Goal: Task Accomplishment & Management: Manage account settings

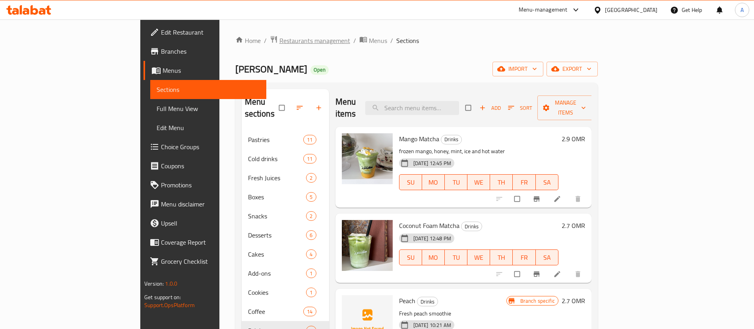
click at [279, 39] on span "Restaurants management" at bounding box center [314, 41] width 71 height 10
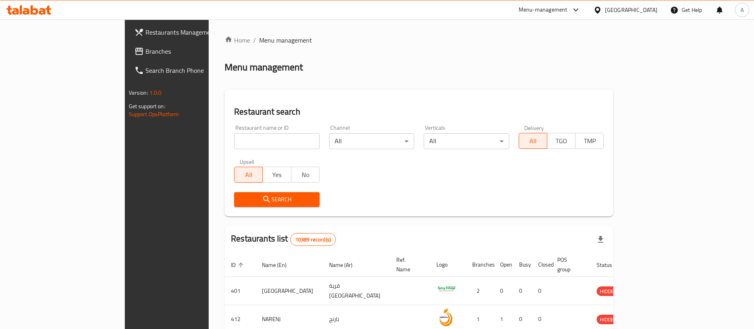
click at [234, 139] on input "search" at bounding box center [276, 141] width 85 height 16
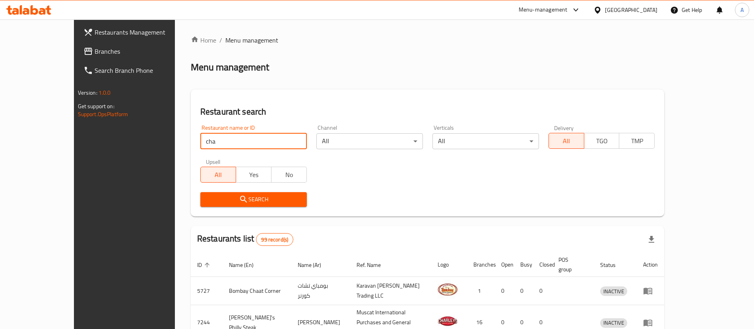
click at [209, 154] on div "Upsell All Yes No" at bounding box center [254, 170] width 116 height 33
click at [207, 145] on input "cha" at bounding box center [253, 141] width 106 height 16
click at [207, 144] on input "cha" at bounding box center [253, 141] width 106 height 16
type input "uncle [PERSON_NAME]"
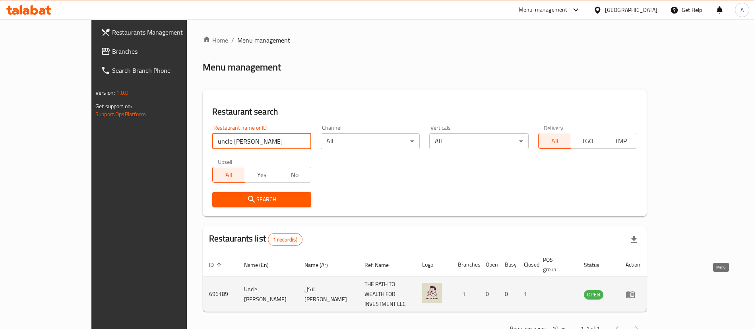
click at [635, 289] on icon "enhanced table" at bounding box center [630, 294] width 10 height 10
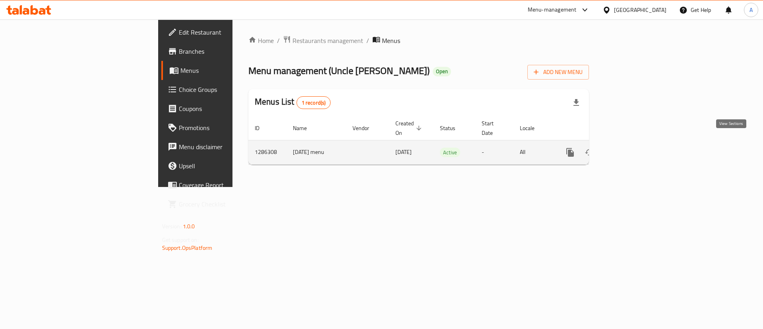
click at [632, 147] on icon "enhanced table" at bounding box center [628, 152] width 10 height 10
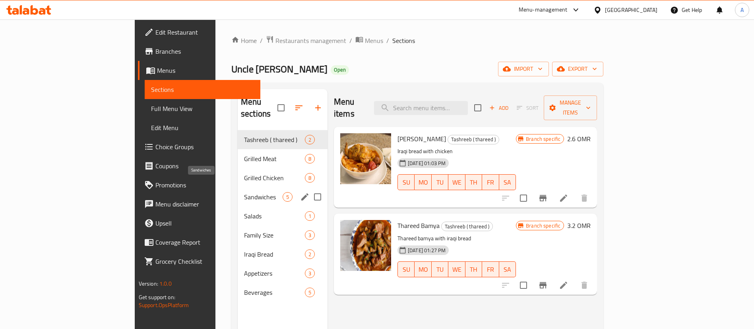
click at [244, 192] on span "Sandwiches" at bounding box center [263, 197] width 39 height 10
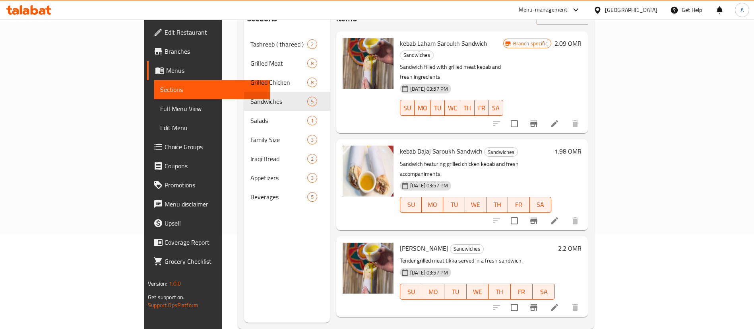
scroll to position [111, 0]
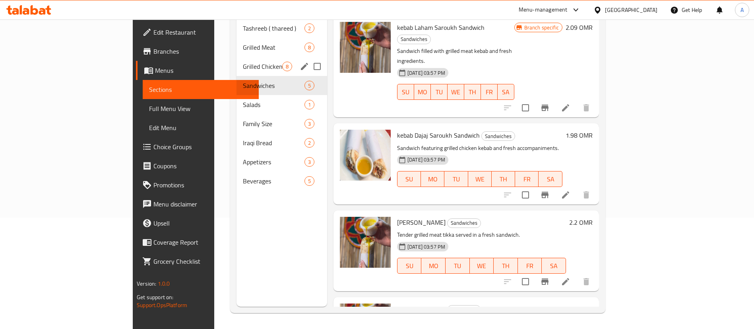
click at [236, 61] on div "Grilled Chicken 8" at bounding box center [281, 66] width 91 height 19
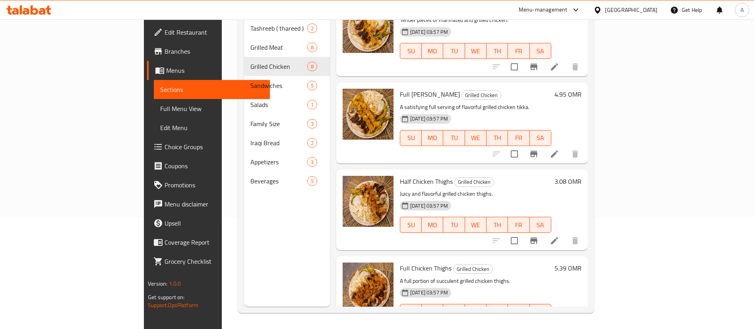
scroll to position [386, 0]
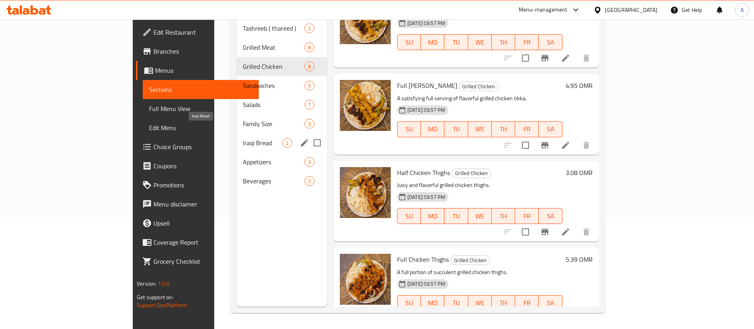
click at [243, 138] on span "Iraqi Bread" at bounding box center [262, 143] width 39 height 10
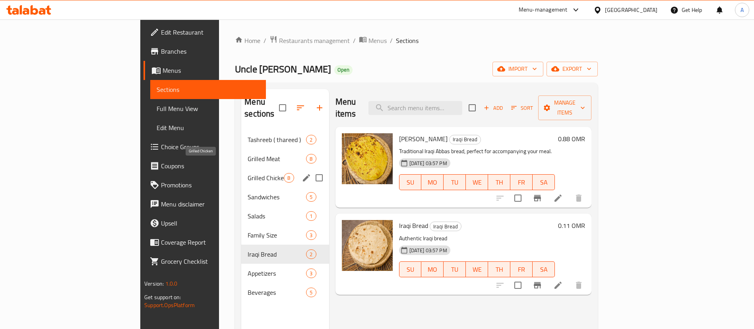
click at [241, 187] on div "Sandwiches 5" at bounding box center [284, 196] width 87 height 19
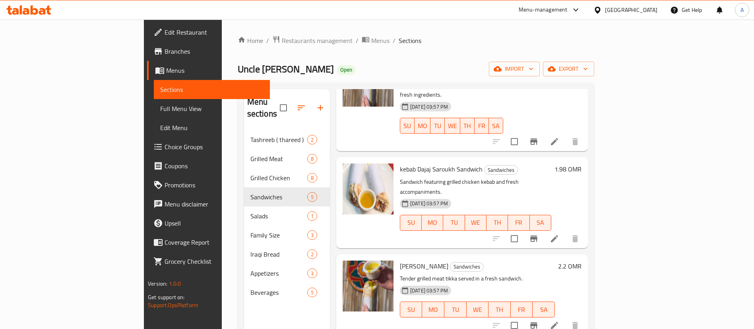
scroll to position [125, 0]
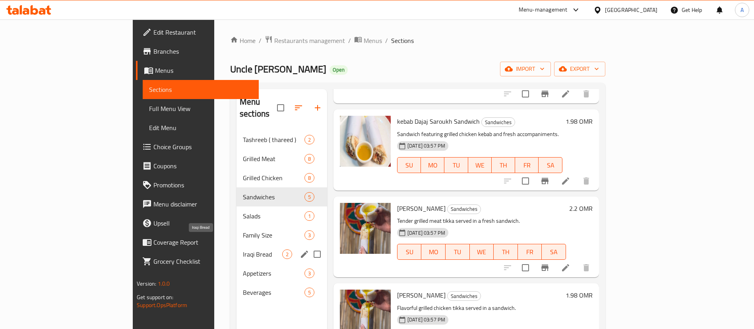
click at [243, 249] on span "Iraqi Bread" at bounding box center [262, 254] width 39 height 10
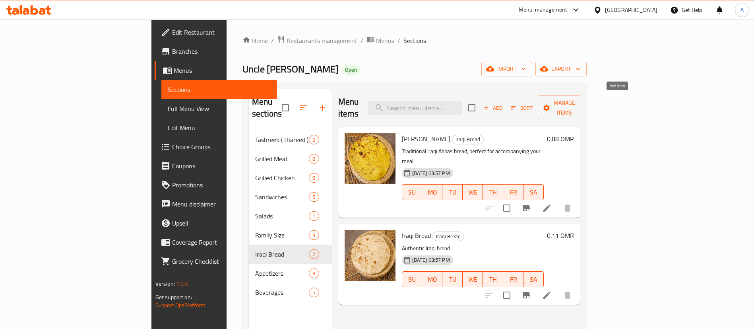
click at [503, 104] on span "Add" at bounding box center [492, 107] width 21 height 9
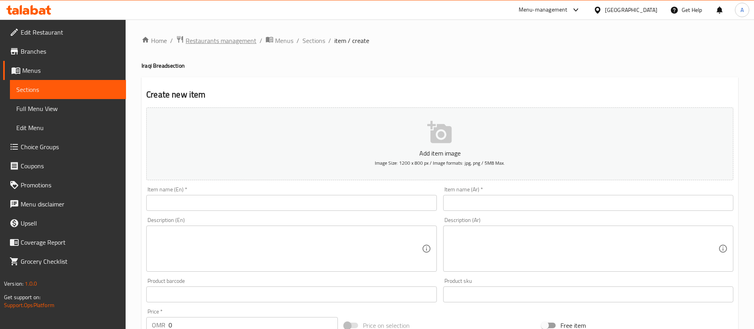
click at [200, 36] on span "Restaurants management" at bounding box center [221, 41] width 71 height 10
click at [308, 41] on span "Sections" at bounding box center [313, 41] width 23 height 10
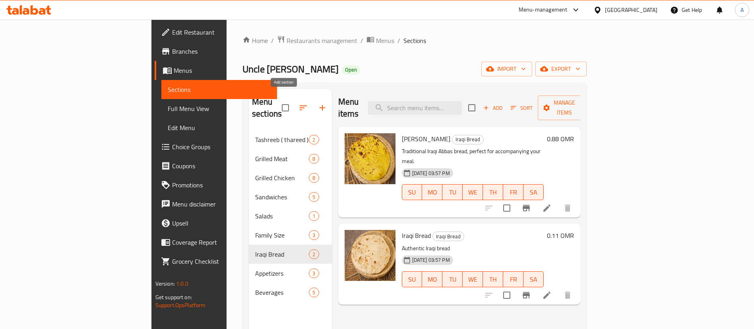
click at [313, 102] on button "button" at bounding box center [322, 107] width 19 height 19
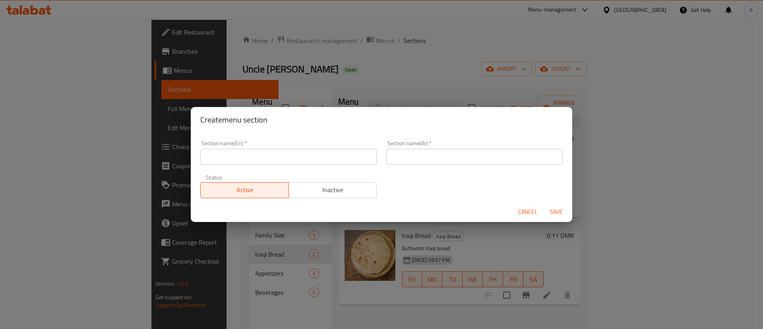
click at [306, 157] on input "text" at bounding box center [288, 157] width 176 height 16
type input "Burger"
click at [552, 207] on span "Save" at bounding box center [556, 212] width 19 height 10
type input "برجر"
click at [369, 178] on div "Active Inactive" at bounding box center [288, 186] width 176 height 24
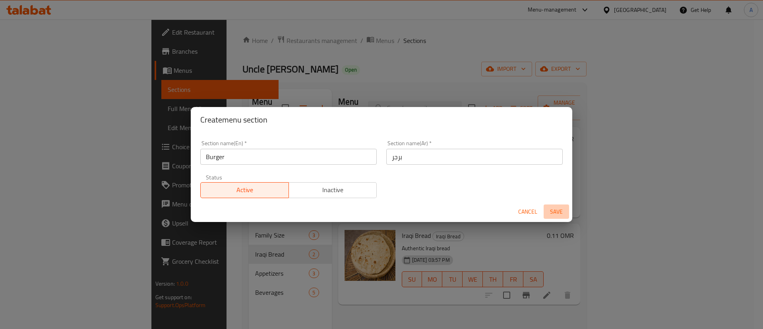
click at [554, 213] on span "Save" at bounding box center [556, 212] width 19 height 10
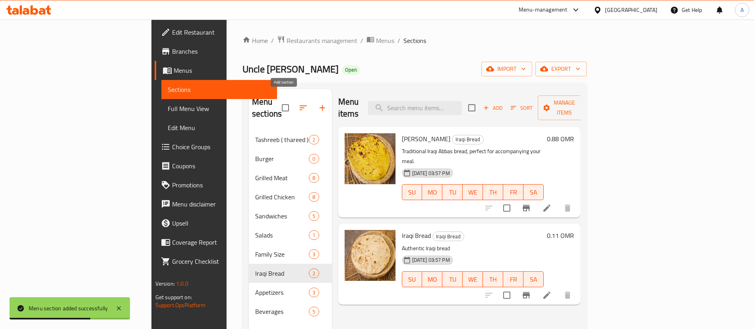
click at [317, 103] on icon "button" at bounding box center [322, 108] width 10 height 10
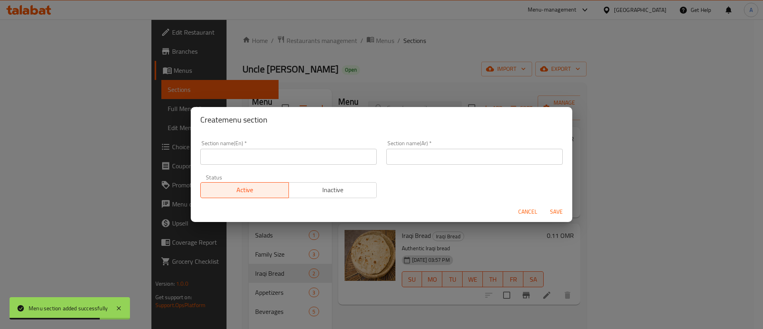
click at [296, 160] on input "text" at bounding box center [288, 157] width 176 height 16
type input "Fries"
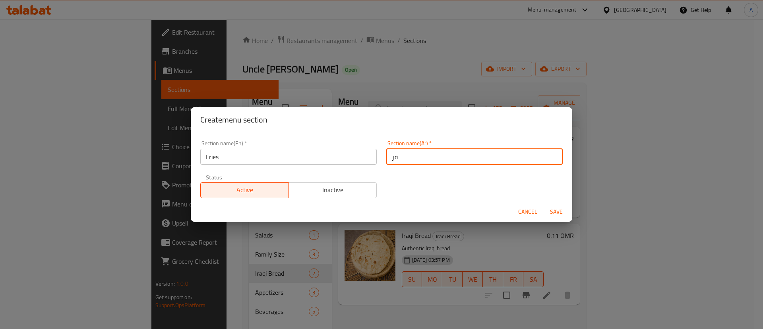
type input "ق"
type input "فرايز"
click at [565, 214] on span "Save" at bounding box center [556, 212] width 19 height 10
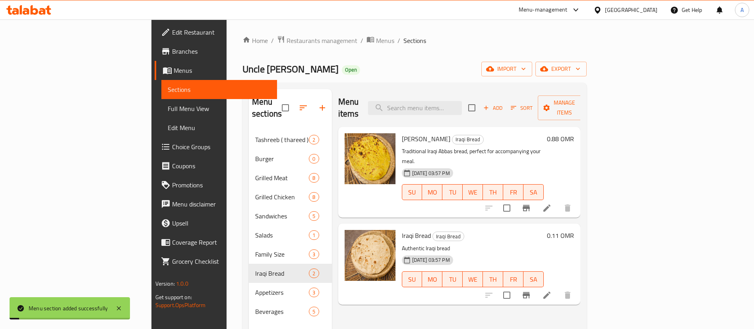
click at [313, 98] on button "button" at bounding box center [322, 107] width 19 height 19
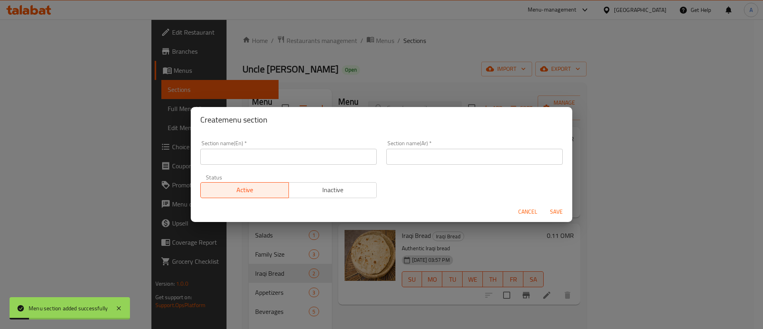
click at [337, 172] on div "Status Active Inactive" at bounding box center [289, 185] width 186 height 33
click at [325, 161] on input "text" at bounding box center [288, 157] width 176 height 16
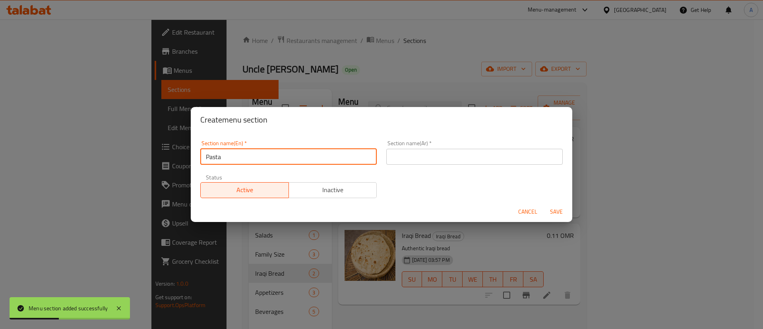
type input "Pasta"
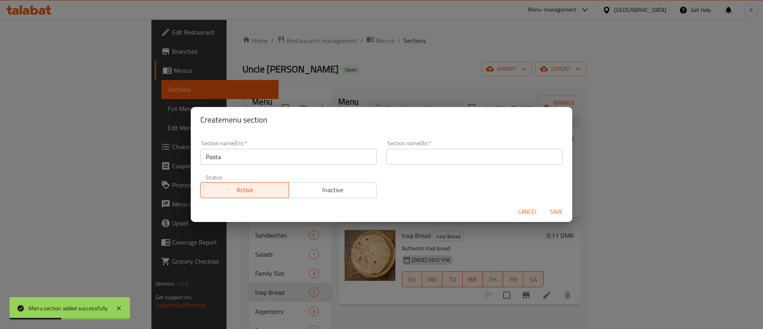
click at [381, 159] on div "Section name(Ar)   * Section name(Ar) *" at bounding box center [474, 152] width 186 height 34
click at [438, 168] on div "Section name(Ar)   * Section name(Ar) *" at bounding box center [474, 152] width 186 height 34
click at [454, 167] on div "Section name(Ar)   * Section name(Ar) *" at bounding box center [474, 152] width 186 height 34
click at [458, 163] on input "text" at bounding box center [474, 157] width 176 height 16
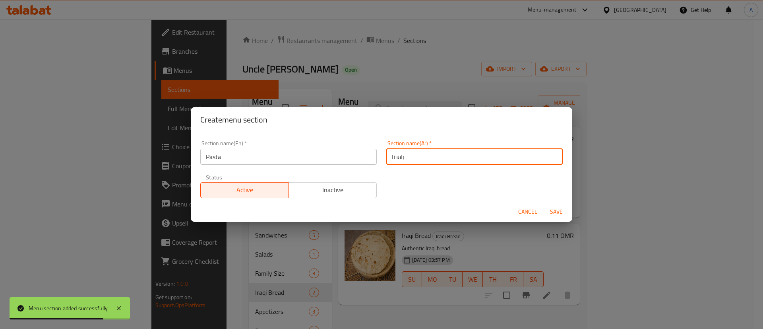
type input "باستا"
click at [557, 209] on span "Save" at bounding box center [556, 212] width 19 height 10
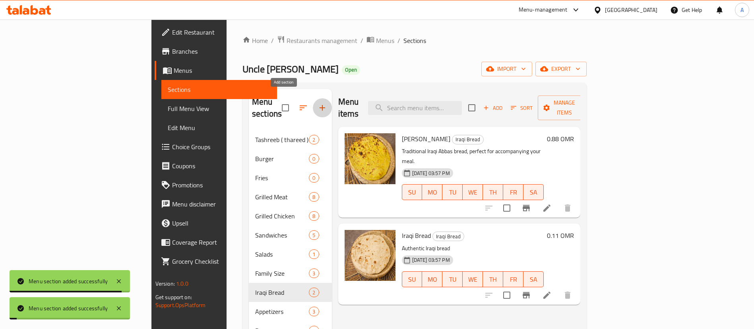
click at [317, 103] on icon "button" at bounding box center [322, 108] width 10 height 10
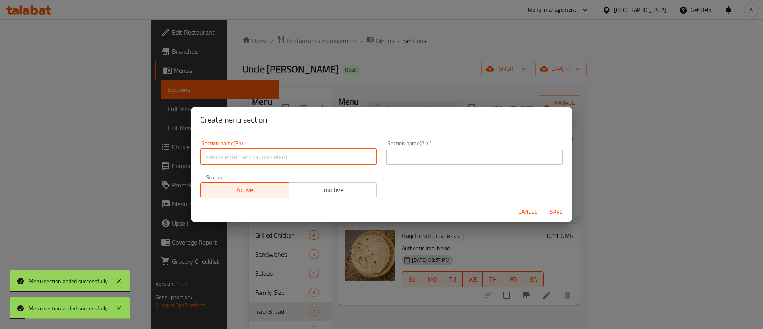
click at [317, 153] on input "text" at bounding box center [288, 157] width 176 height 16
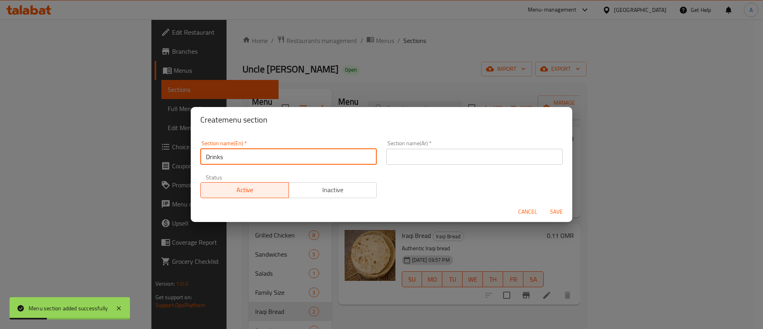
type input "Drinks"
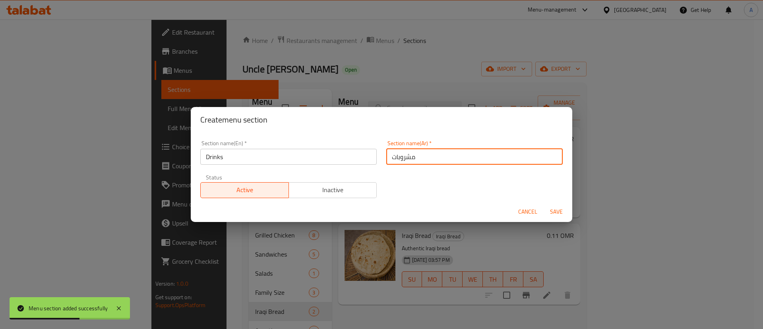
type input "مشروبات"
click at [401, 190] on div "Section name(En)   * Drinks Section name(En) * Section name(Ar)   * مشروبات Sec…" at bounding box center [382, 168] width 372 height 67
click at [552, 214] on span "Save" at bounding box center [556, 212] width 19 height 10
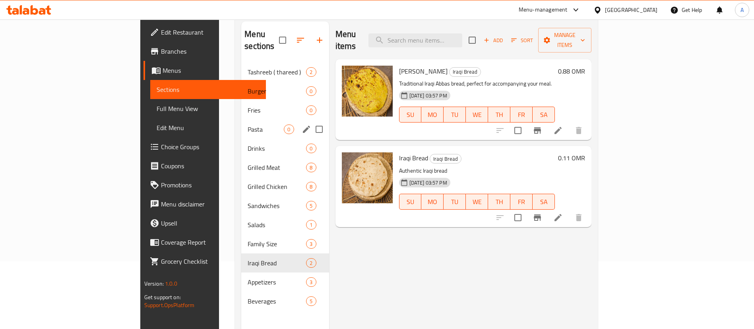
scroll to position [52, 0]
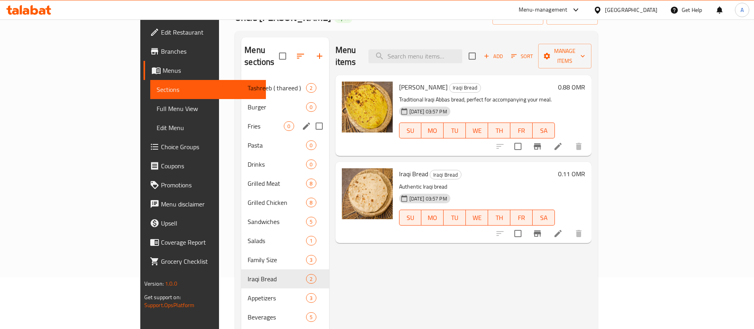
click at [248, 102] on span "Burger" at bounding box center [277, 107] width 58 height 10
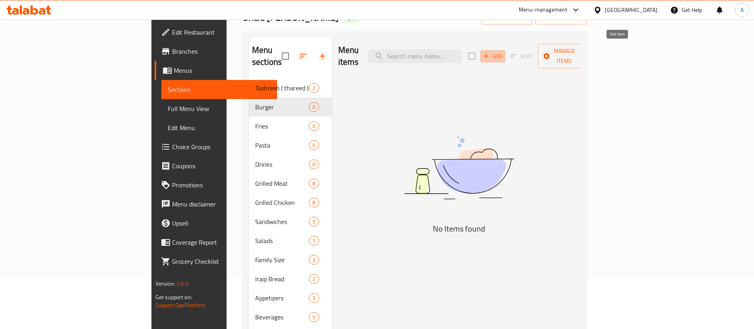
click at [490, 52] on icon "button" at bounding box center [485, 55] width 7 height 7
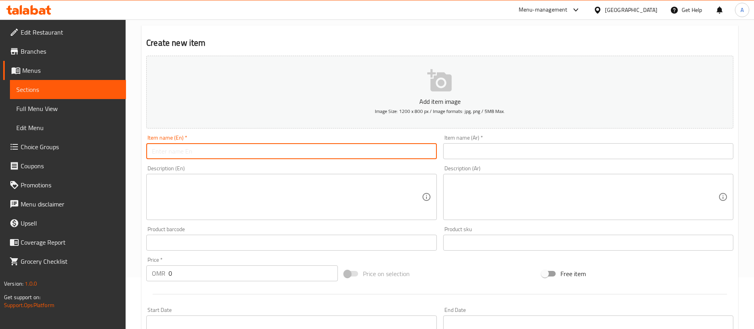
paste input "truffle burger"
type input "truffle burger"
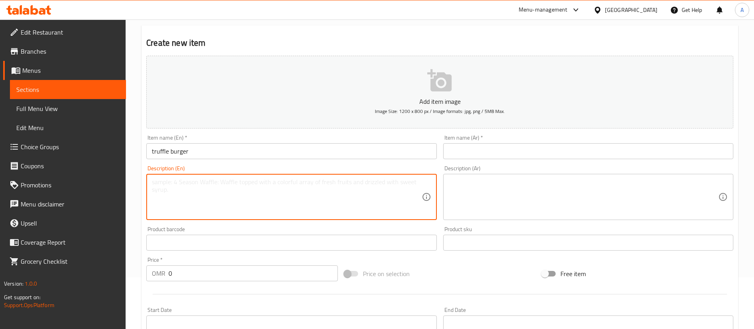
paste textarea "juicy beef patty topped with melted cheese and rich truffle sauce for a gourmen…"
type textarea "juicy beef patty topped with melted cheese and rich truffle sauce for a gourmen…"
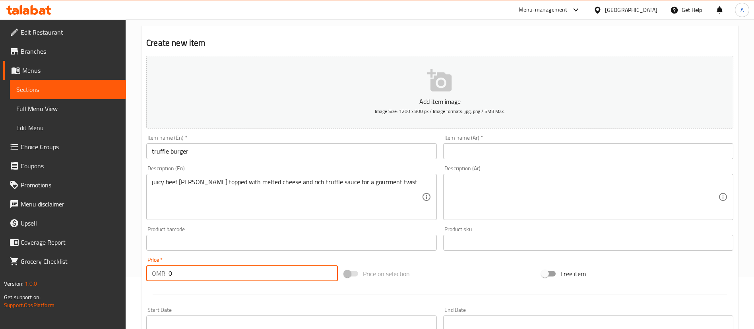
click at [258, 273] on input "0" at bounding box center [252, 273] width 169 height 16
type input "1"
type input "1.8"
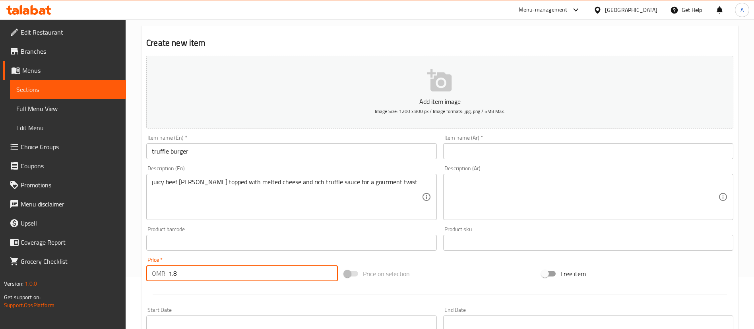
click at [537, 160] on div "Item name (Ar)   * Item name (Ar) *" at bounding box center [588, 147] width 296 height 31
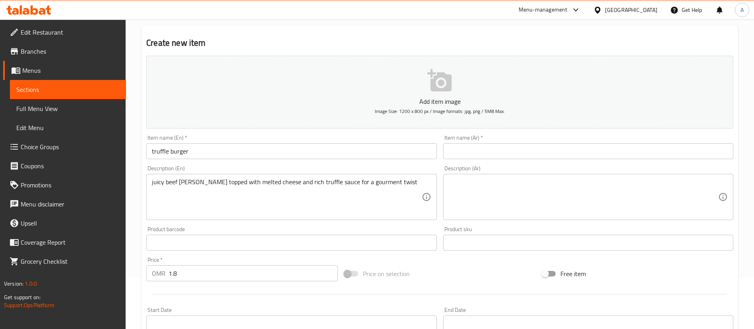
click at [548, 150] on input "text" at bounding box center [588, 151] width 290 height 16
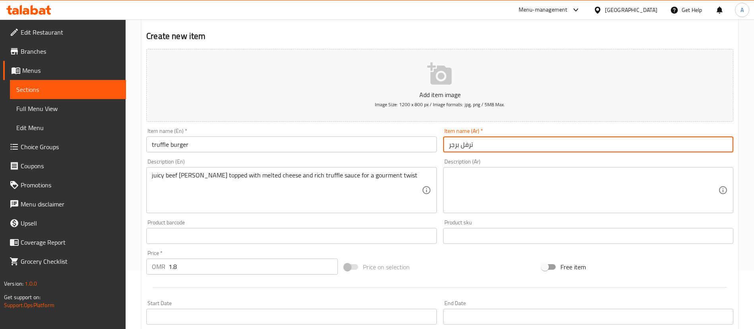
scroll to position [60, 0]
type input "ترفل برجر"
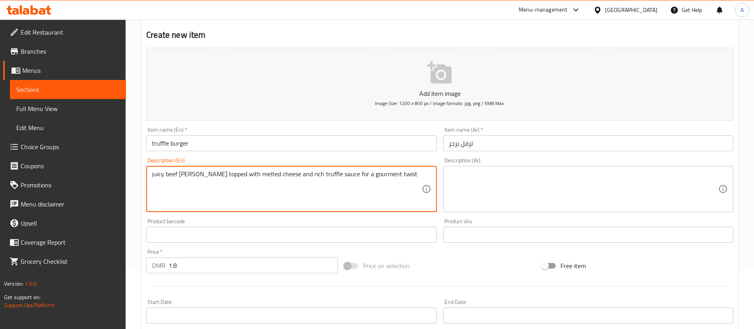
click at [183, 174] on textarea "juicy beef patty topped with melted cheese and rich truffle sauce for a gourmen…" at bounding box center [286, 189] width 269 height 38
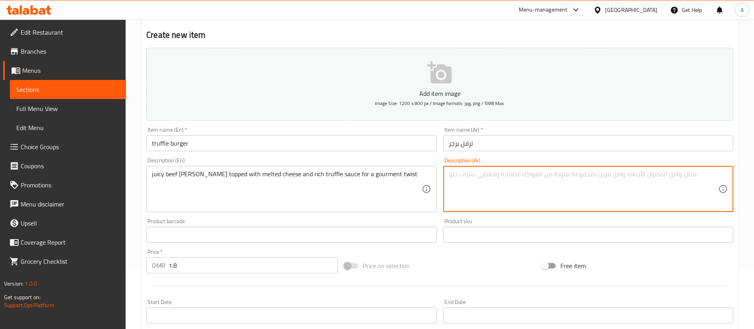
paste textarea "قطعة برغر لحم بقري عص juicy، مغطاة بجبنة ذائبة وصلصة الكمأة الغنية لإضافة لمسة …"
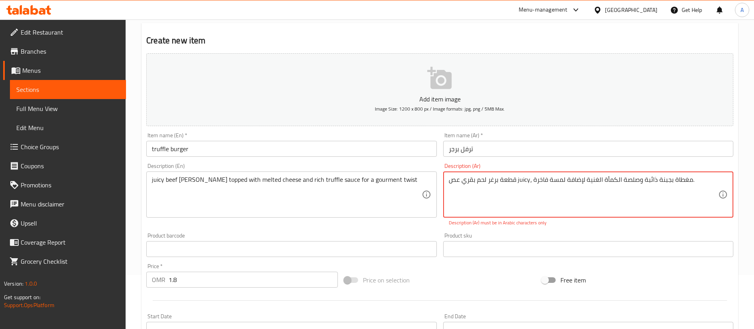
scroll to position [0, 0]
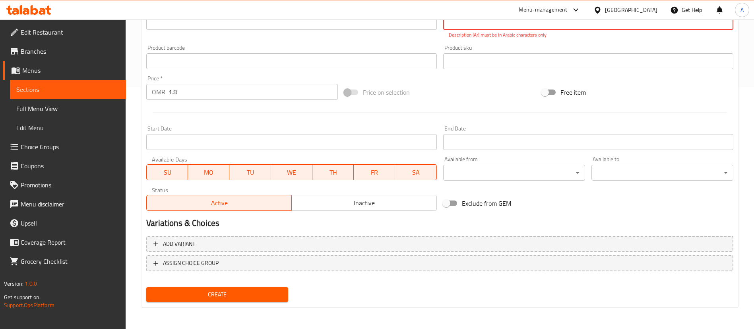
click at [271, 292] on span "Create" at bounding box center [217, 294] width 129 height 10
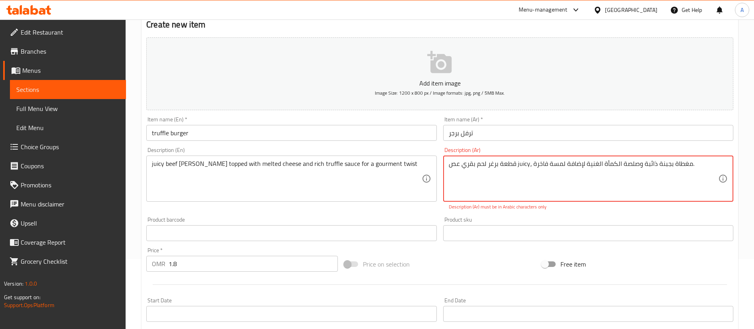
click at [513, 167] on textarea "قطعة برغر لحم بقري عص juicy، مغطاة بجبنة ذائبة وصلصة الكمأة الغنية لإضافة لمسة …" at bounding box center [583, 179] width 269 height 38
drag, startPoint x: 698, startPoint y: 164, endPoint x: 399, endPoint y: 132, distance: 300.9
click at [399, 132] on div "Add item image Image Size: 1200 x 800 px / Image formats: jpg, png / 5MB Max. I…" at bounding box center [439, 209] width 593 height 351
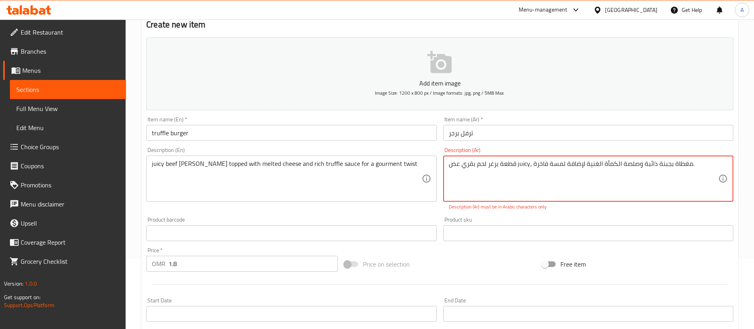
click at [513, 171] on textarea "قطعة برغر لحم بقري عص juicy، مغطاة بجبنة ذائبة وصلصة الكمأة الغنية لإضافة لمسة …" at bounding box center [583, 179] width 269 height 38
paste textarea "لحم بقري طرية مغطاة بجبنة ذائبة وصلصة كمأة غني"
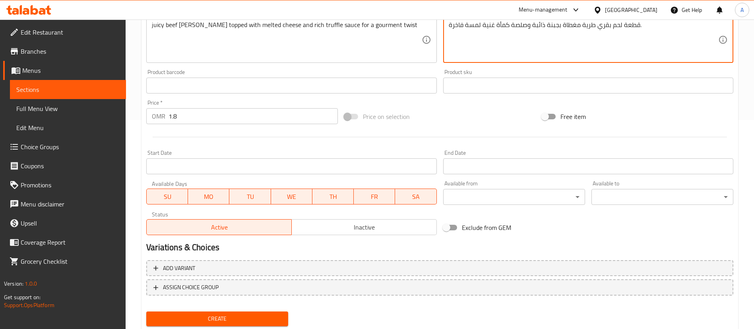
scroll to position [233, 0]
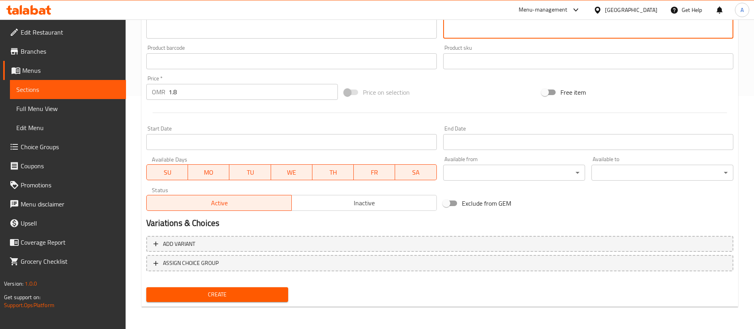
type textarea "قطعة لحم بقري طرية مغطاة بجبنة ذائبة وصلصة كمأة غنية لمسة فاخرة."
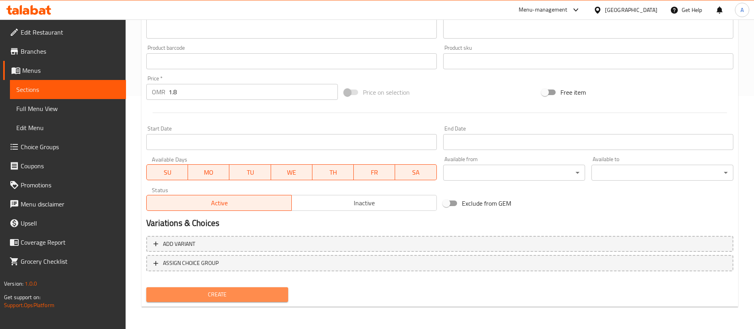
click at [238, 292] on span "Create" at bounding box center [217, 294] width 129 height 10
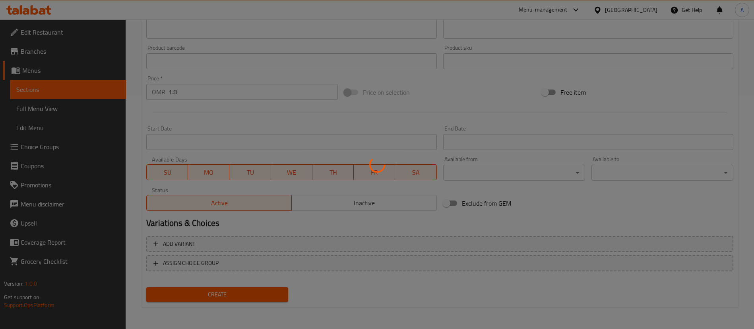
scroll to position [0, 0]
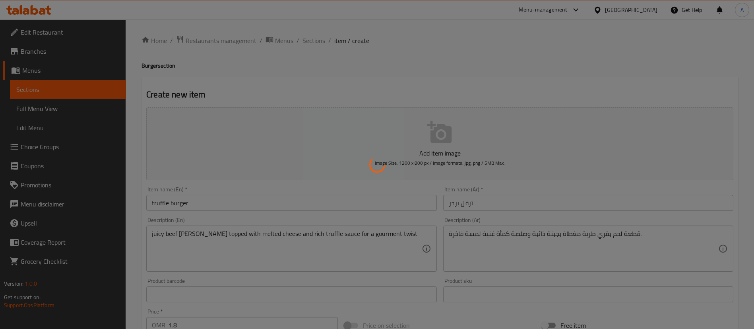
type input "0"
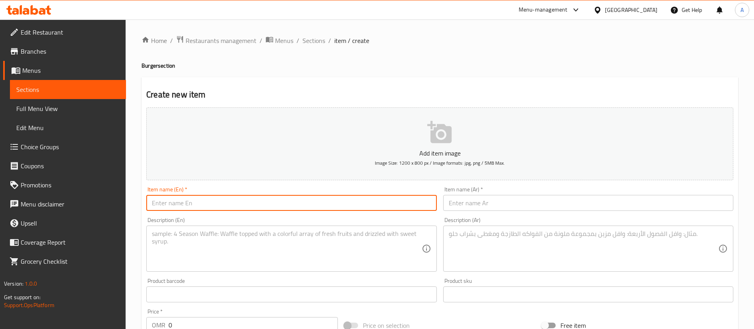
paste input "double burger"
type input "double burger"
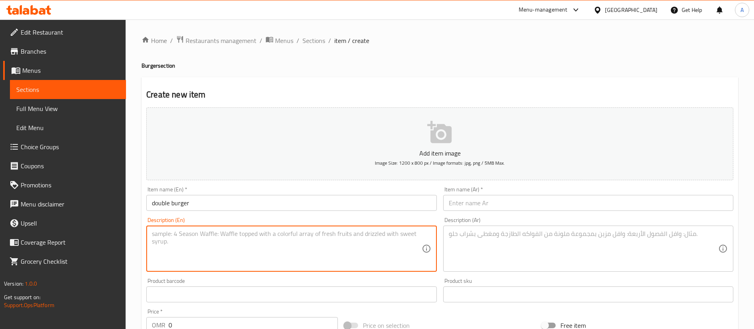
paste textarea "double grilled beef patty, lettuce, tomato, pickles, with our signature sauce"
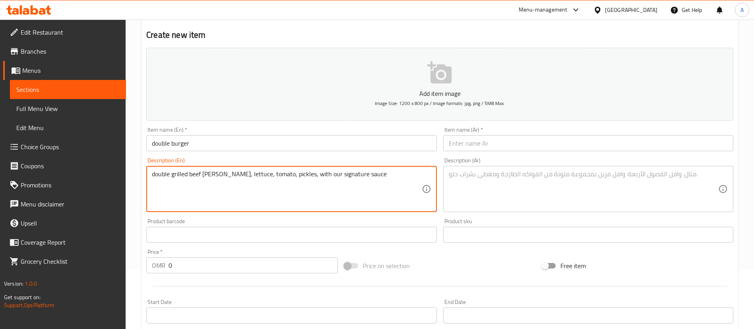
type textarea "double grilled beef patty, lettuce, tomato, pickles, with our signature sauce"
click at [307, 259] on input "0" at bounding box center [252, 265] width 169 height 16
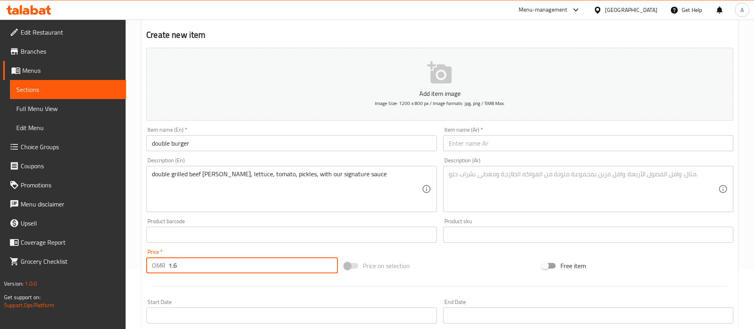
type input "1.6"
click at [567, 137] on input "text" at bounding box center [588, 143] width 290 height 16
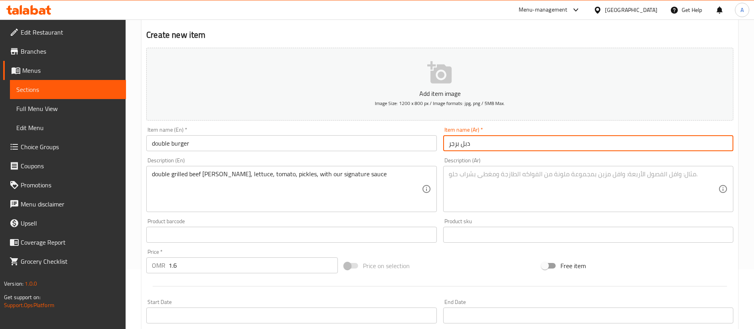
type input "دبل برجر"
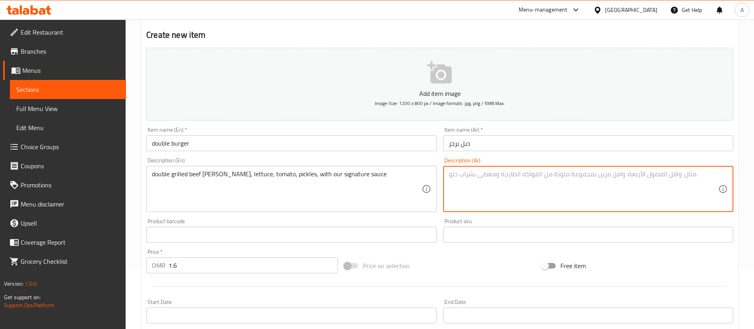
paste textarea "قطعتان من اللحم البقري المشوي مع الخس والطماطم والمخلل وصلصتنا المميزة."
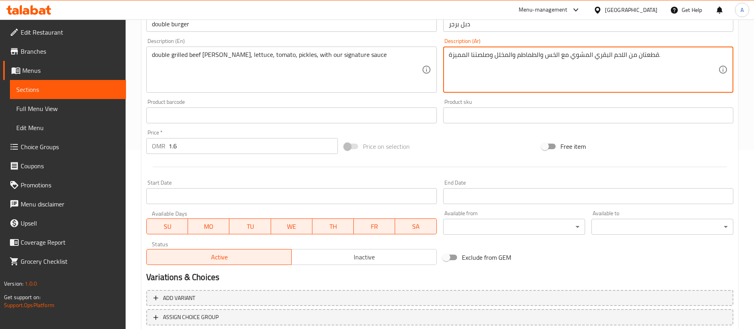
scroll to position [233, 0]
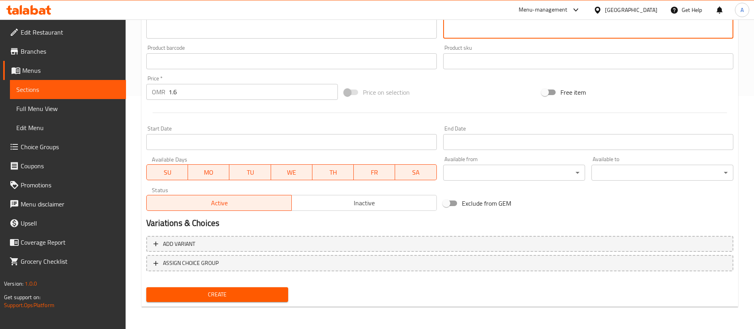
type textarea "قطعتان من اللحم البقري المشوي مع الخس والطماطم والمخلل وصلصتنا المميزة."
click at [269, 277] on nav at bounding box center [439, 277] width 587 height 6
click at [265, 289] on span "Create" at bounding box center [217, 294] width 129 height 10
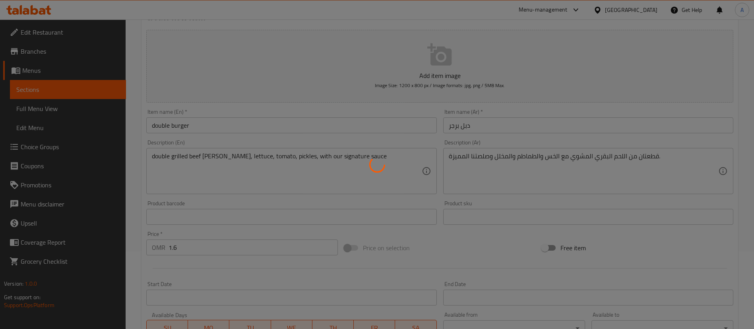
scroll to position [0, 0]
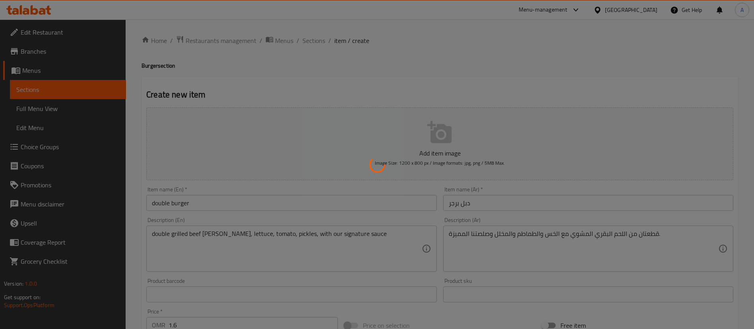
type input "0"
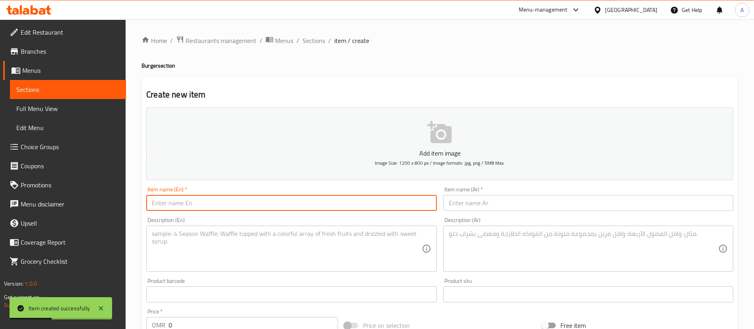
paste input "smash burger"
type input "smash burger"
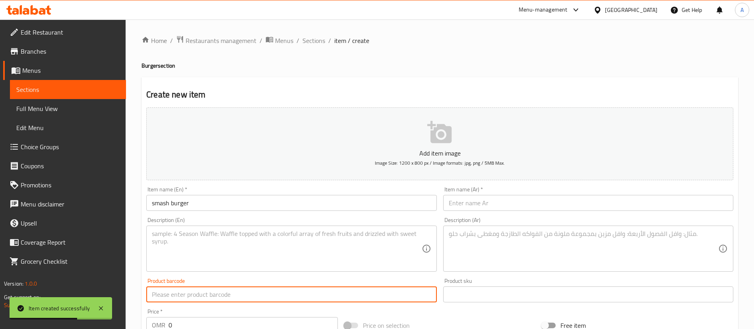
click at [291, 289] on input "text" at bounding box center [291, 294] width 290 height 16
click at [277, 313] on div "Price   * OMR 0 Price *" at bounding box center [242, 320] width 192 height 24
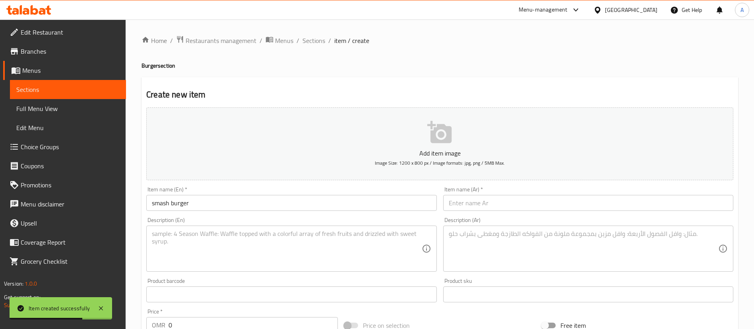
click at [273, 318] on input "0" at bounding box center [252, 325] width 169 height 16
click at [271, 318] on input "0" at bounding box center [252, 325] width 169 height 16
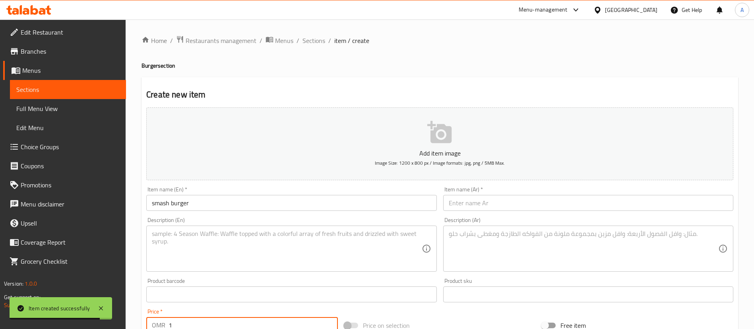
scroll to position [2, 0]
type input "1"
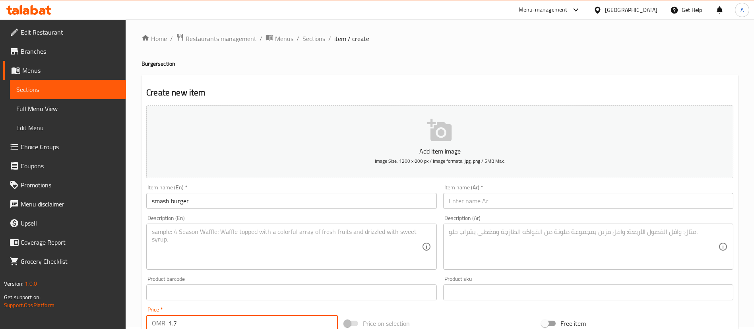
type input "1.7"
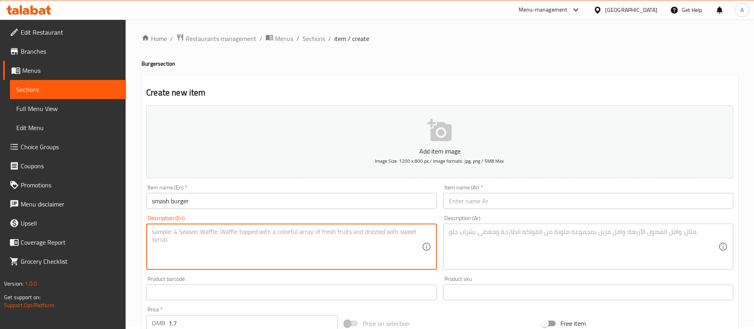
paste textarea "grilled beef patty, lettuce, tomato, pickles, with our signature sauce"
type textarea "grilled beef patty, lettuce, tomato, pickles, with our signature sauce"
click at [516, 211] on div "Item name (Ar)   * Item name (Ar) *" at bounding box center [588, 196] width 296 height 31
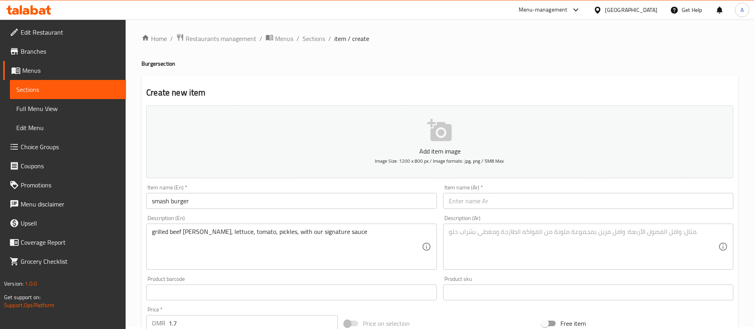
click at [516, 205] on input "text" at bounding box center [588, 201] width 290 height 16
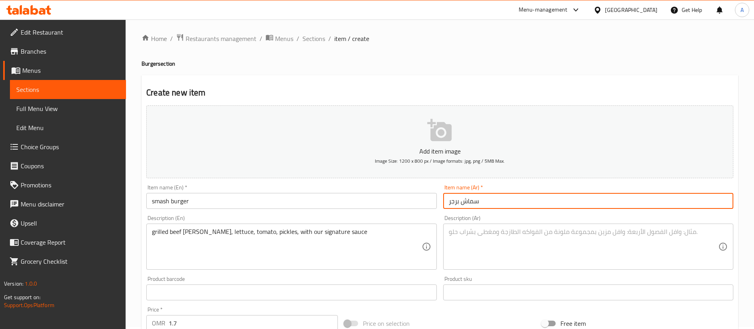
type input "سماش برجر"
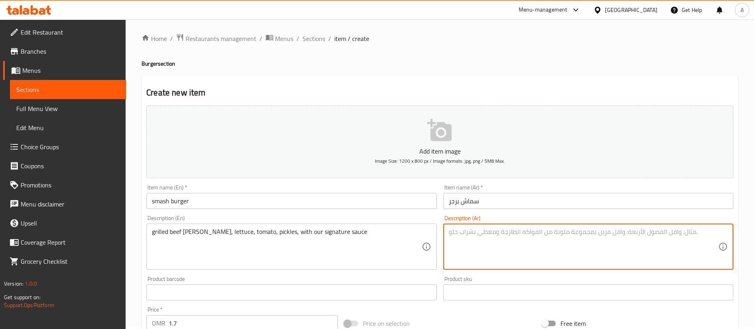
paste textarea "قطعة لحم بقري مشوي مع الخس والطماطم والمخلل وصلصتنا المميزة."
type textarea "قطعة لحم بقري مشوي مع الخس والطماطم والمخلل وصلصتنا المميزة."
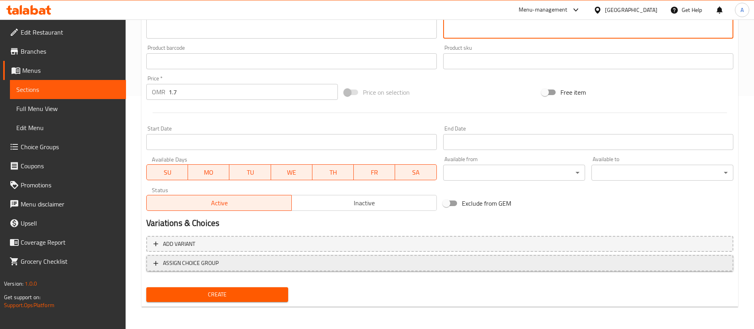
scroll to position [114, 0]
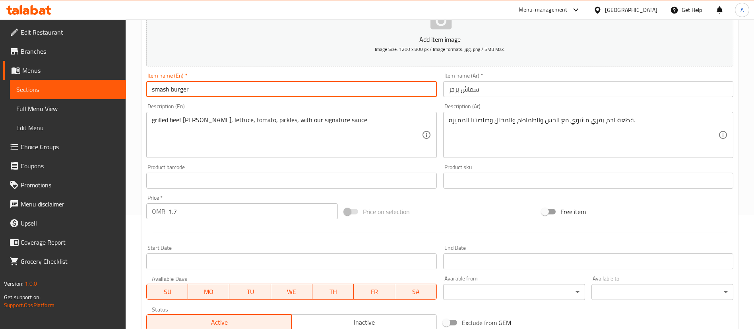
drag, startPoint x: 212, startPoint y: 97, endPoint x: 95, endPoint y: 83, distance: 117.6
click at [103, 85] on div "Edit Restaurant Branches Menus Sections Full Menu View Edit Menu Choice Groups …" at bounding box center [377, 177] width 754 height 542
type input "s"
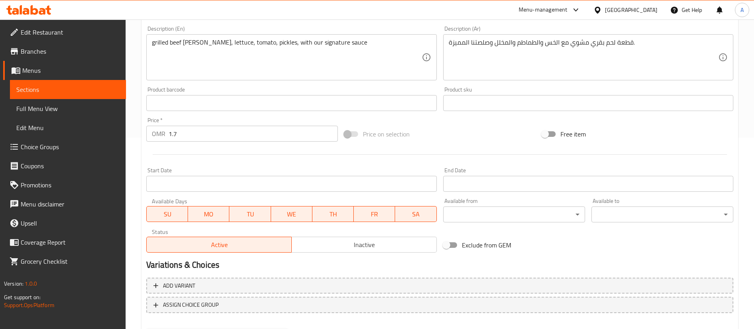
scroll to position [233, 0]
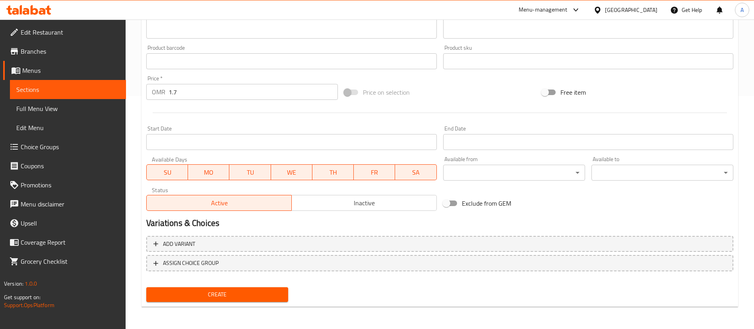
type input "Smash Burger"
click at [286, 301] on button "Create" at bounding box center [217, 294] width 142 height 15
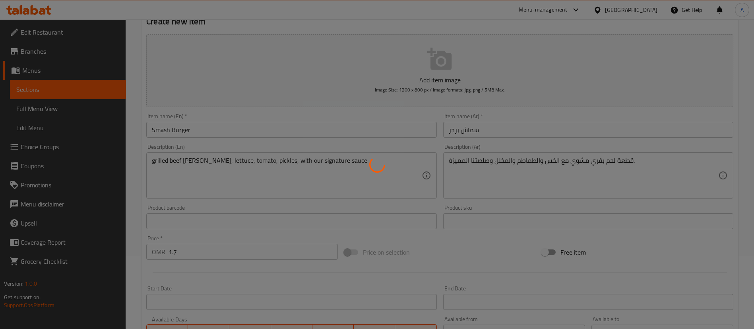
scroll to position [0, 0]
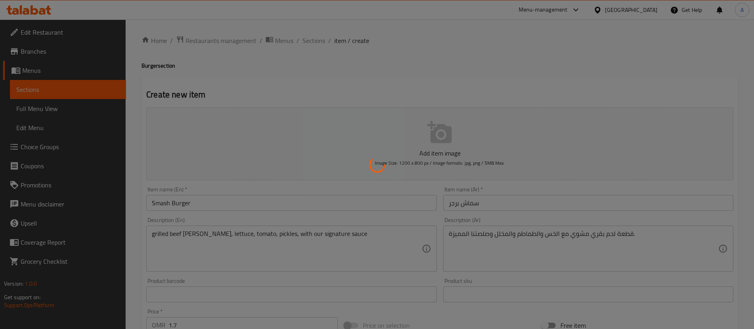
type input "0"
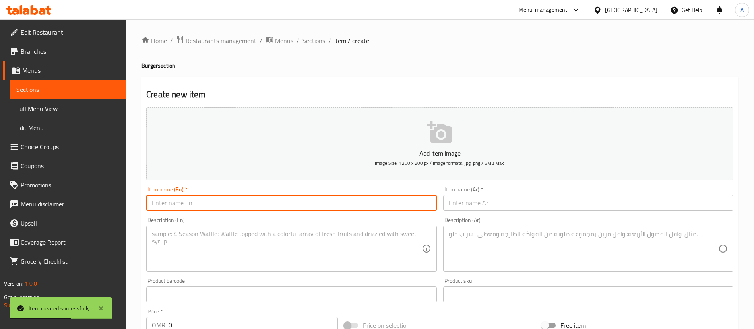
paste input "chilli cheese"
click at [239, 200] on input "chilli cheese" at bounding box center [291, 203] width 290 height 16
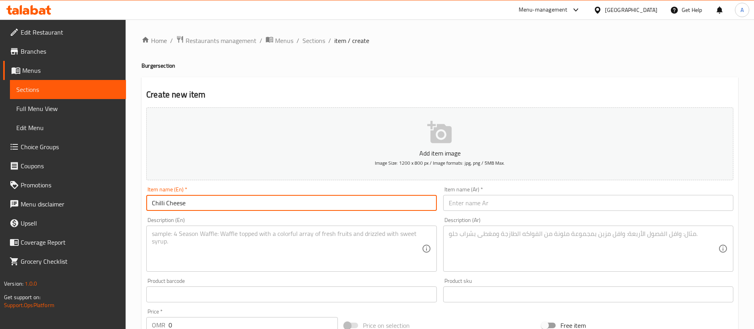
type input "Chilli Cheese"
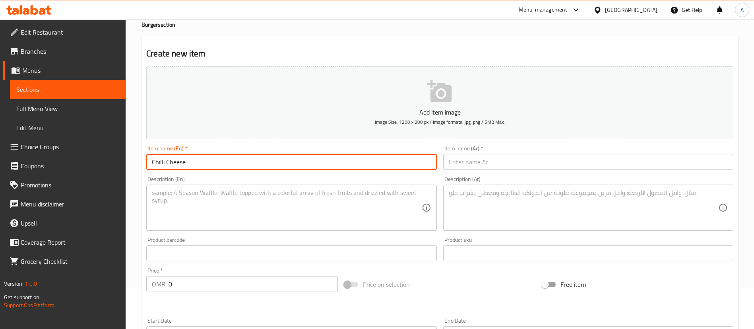
scroll to position [60, 0]
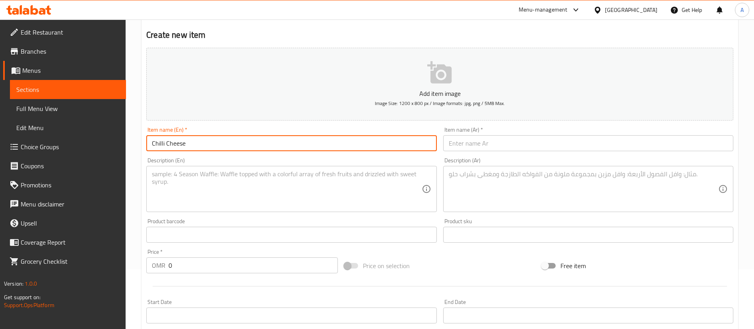
click at [198, 275] on div "Price   * OMR 0 Price *" at bounding box center [242, 261] width 198 height 31
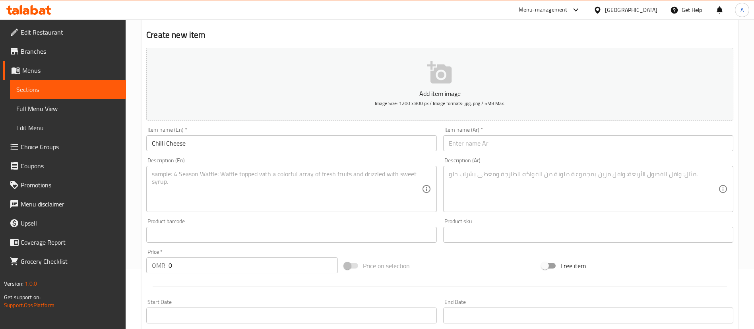
click at [202, 263] on input "0" at bounding box center [252, 265] width 169 height 16
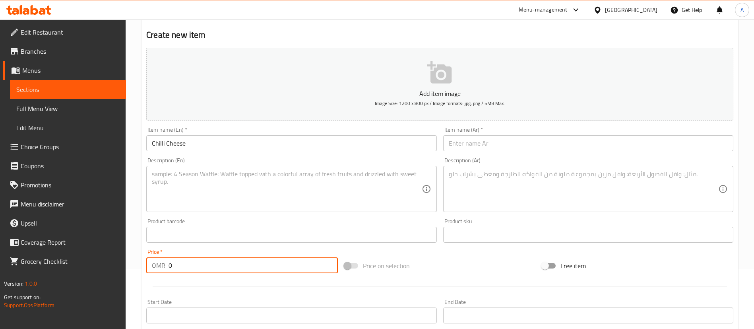
click at [202, 263] on input "0" at bounding box center [252, 265] width 169 height 16
type input "1.7"
click at [505, 138] on input "text" at bounding box center [588, 143] width 290 height 16
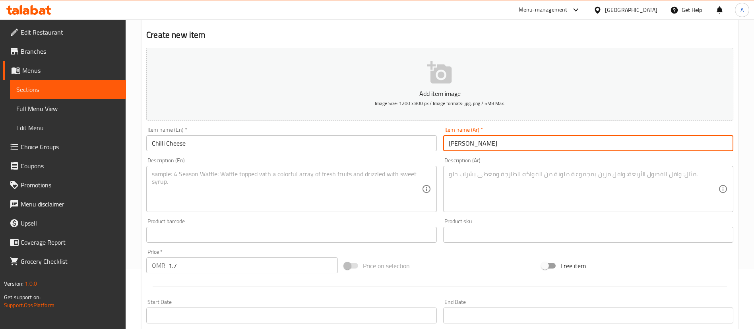
type input "تشيلي تشيز"
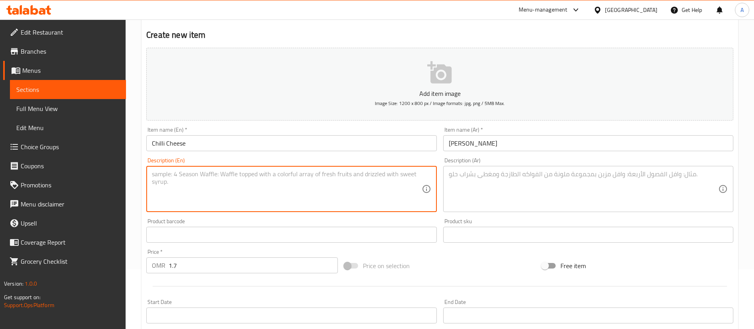
paste textarea "cheesy beef burger,juicy pattty loaded with melted cheddar and savory minced be…"
type textarea "cheesy beef burger,juicy pattty loaded with melted cheddar and savory minced be…"
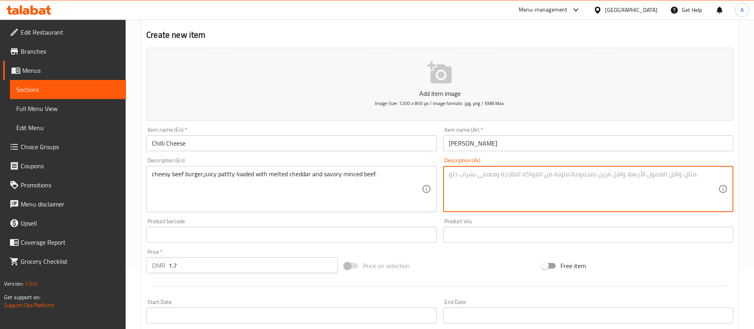
paste textarea "برغر لحم بقري بالجبنة، قطعة لحم طرية مغطاة بجبنة شيدر ذائبة ولحم بقري مفروم لذي…"
type textarea "برغر لحم بقري بالجبنة، قطعة لحم طرية مغطاة بجبنة شيدر ذائبة ولحم بقري مفروم لذي…"
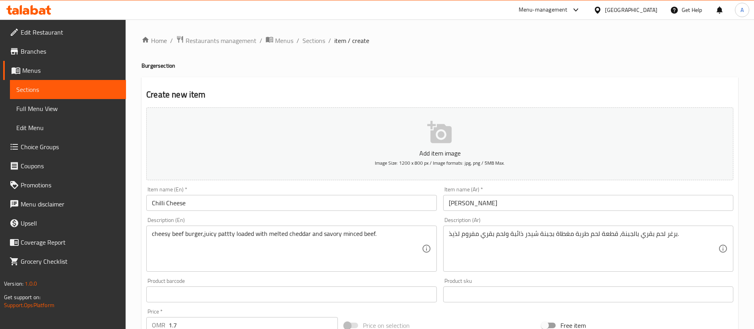
scroll to position [233, 0]
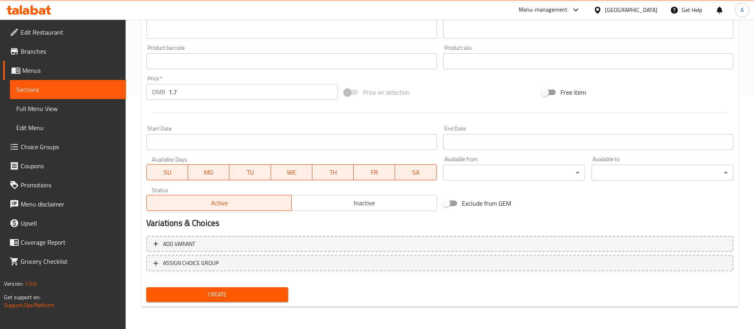
click at [277, 289] on span "Create" at bounding box center [217, 294] width 129 height 10
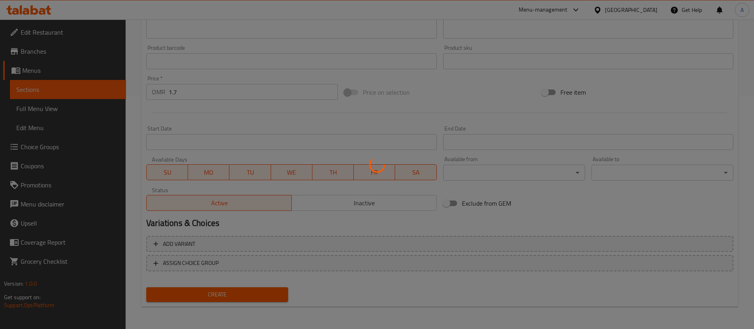
type input "0"
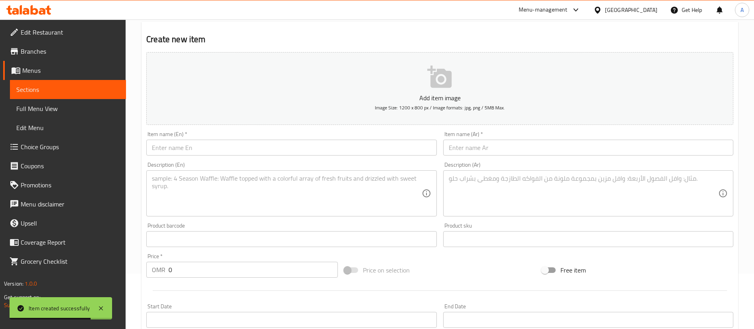
scroll to position [0, 0]
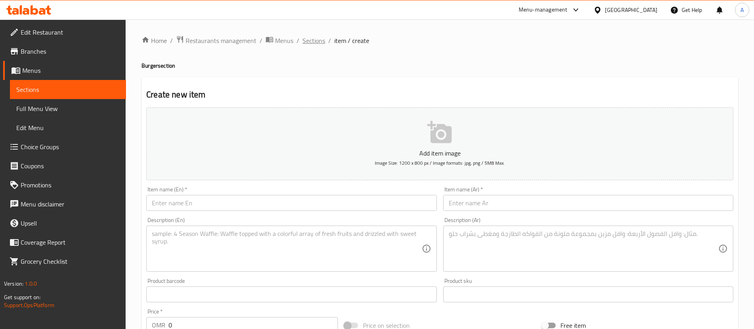
click at [318, 45] on span "Sections" at bounding box center [313, 41] width 23 height 10
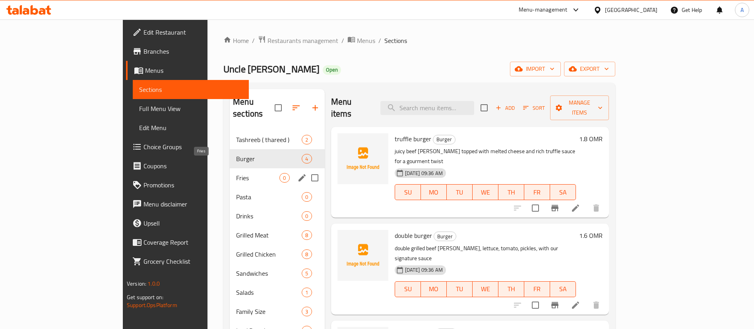
click at [236, 173] on span "Fries" at bounding box center [257, 178] width 43 height 10
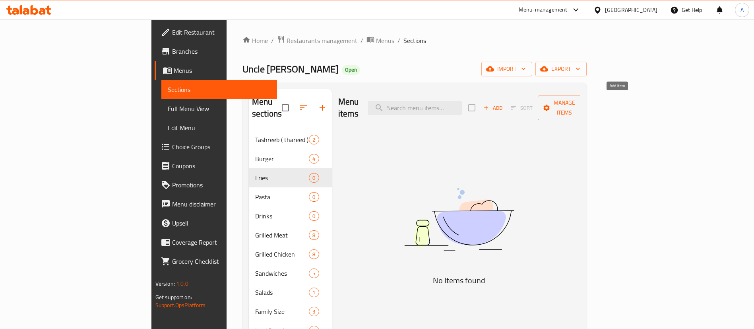
click at [490, 104] on icon "button" at bounding box center [485, 107] width 7 height 7
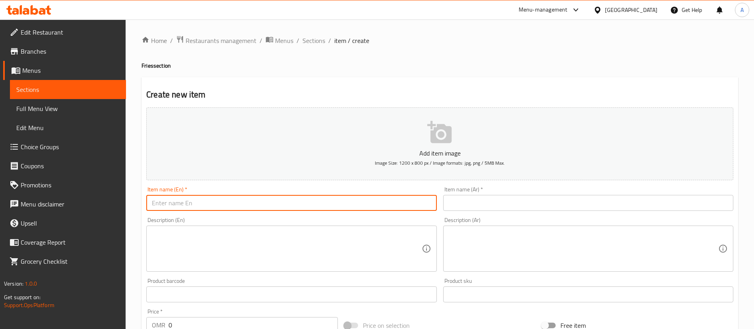
click at [211, 201] on input "text" at bounding box center [291, 203] width 290 height 16
type input "Normal Fries"
click at [257, 319] on input "0" at bounding box center [252, 325] width 169 height 16
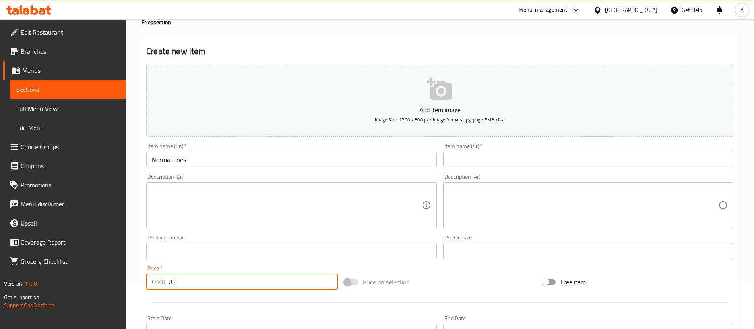
scroll to position [62, 0]
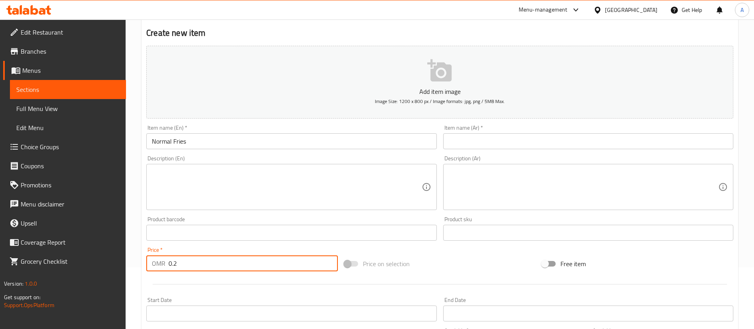
click at [487, 152] on div "Description (Ar) Description (Ar)" at bounding box center [588, 182] width 296 height 61
click at [491, 152] on div "Description (Ar) Description (Ar)" at bounding box center [588, 182] width 296 height 61
click at [499, 143] on input "text" at bounding box center [588, 141] width 290 height 16
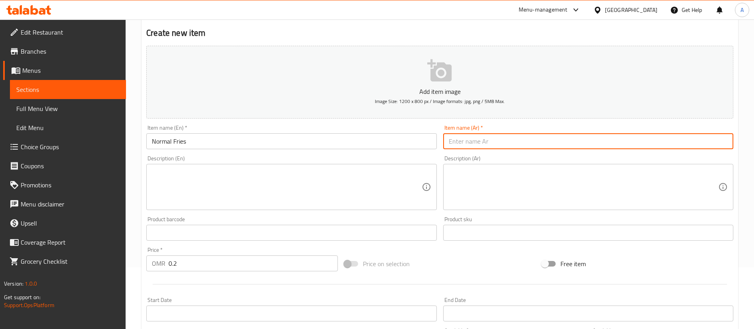
click at [194, 267] on input "0.2" at bounding box center [252, 263] width 169 height 16
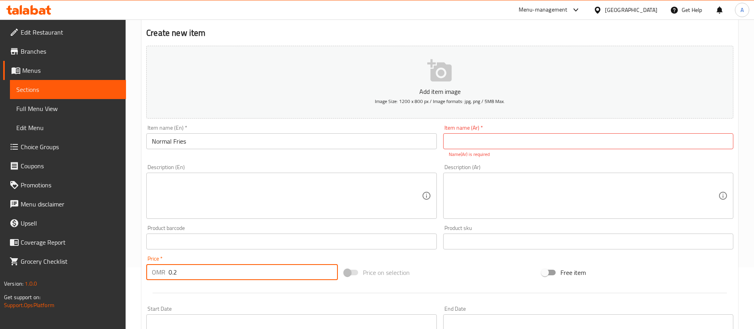
click at [194, 267] on input "0.2" at bounding box center [252, 272] width 169 height 16
type input "0.4"
click at [496, 143] on input "text" at bounding box center [588, 141] width 290 height 16
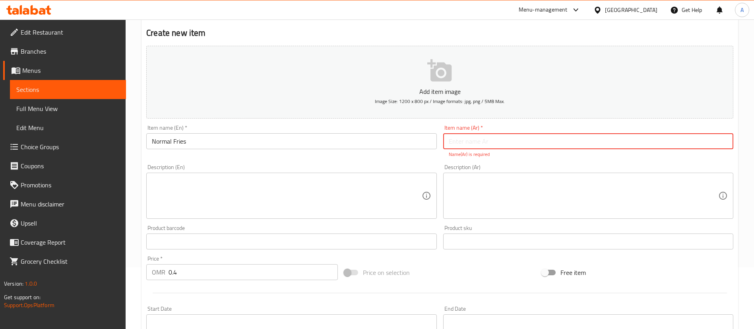
type input "م"
type input "k"
type input "نورمل فرايز"
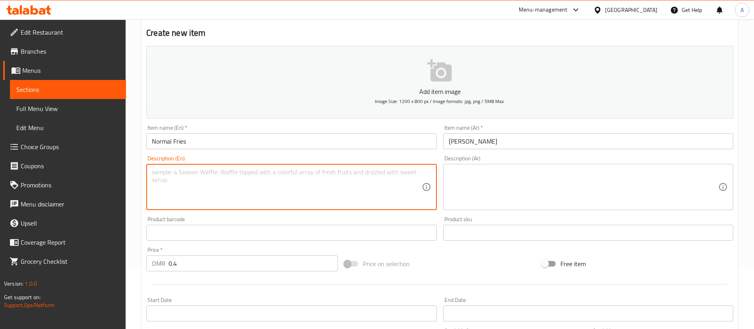
paste textarea "Golden cut fries,crispy on the outside and fluffy inside"
type textarea "Golden cut fries,crispy on the outside and fluffy inside"
